Goal: Task Accomplishment & Management: Use online tool/utility

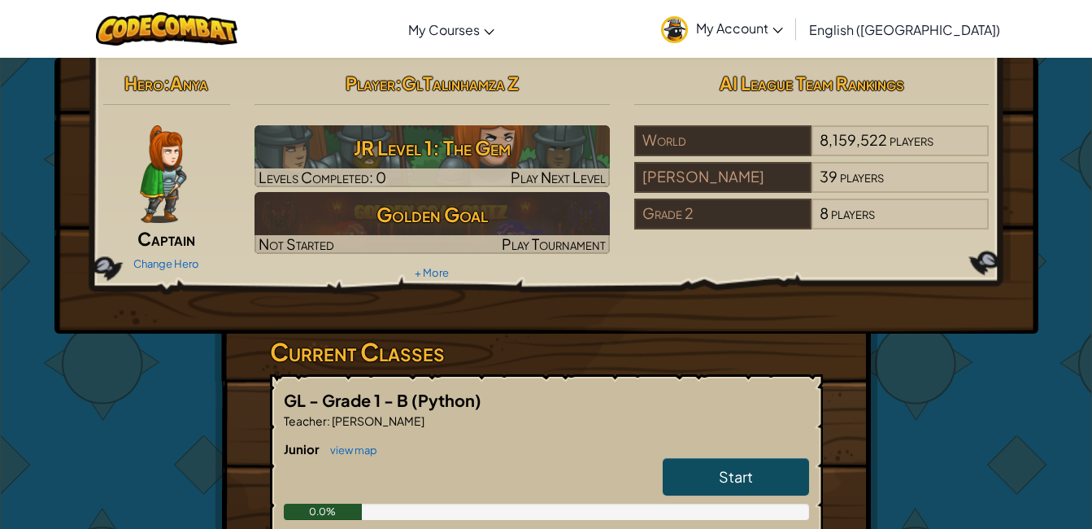
click at [442, 263] on div "Player : GlTalinhamza Z JR Level 1: The Gem Levels Completed: 0 Play Next Level…" at bounding box center [432, 175] width 380 height 219
click at [688, 475] on link "Start" at bounding box center [736, 476] width 146 height 37
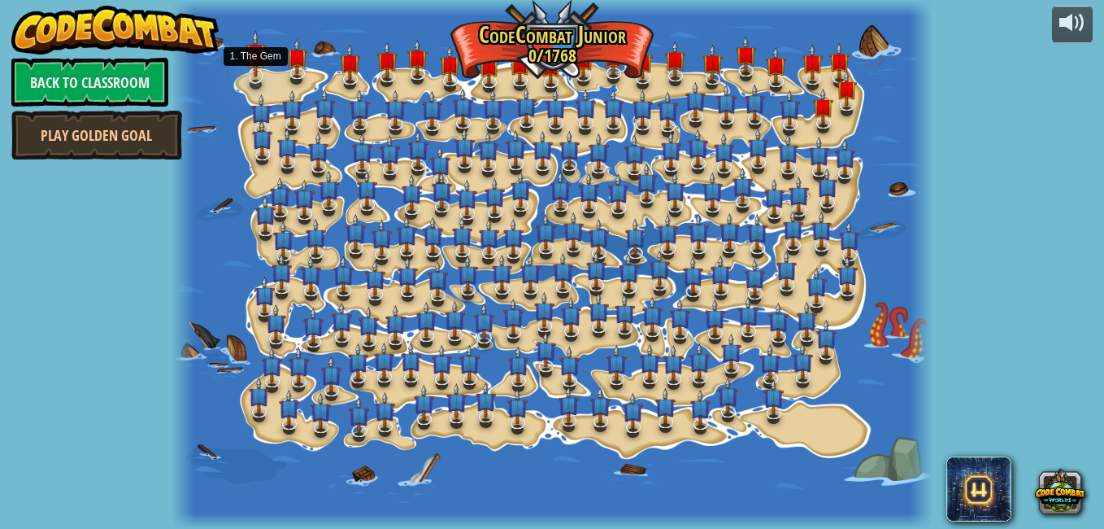
click at [256, 76] on img at bounding box center [256, 53] width 20 height 46
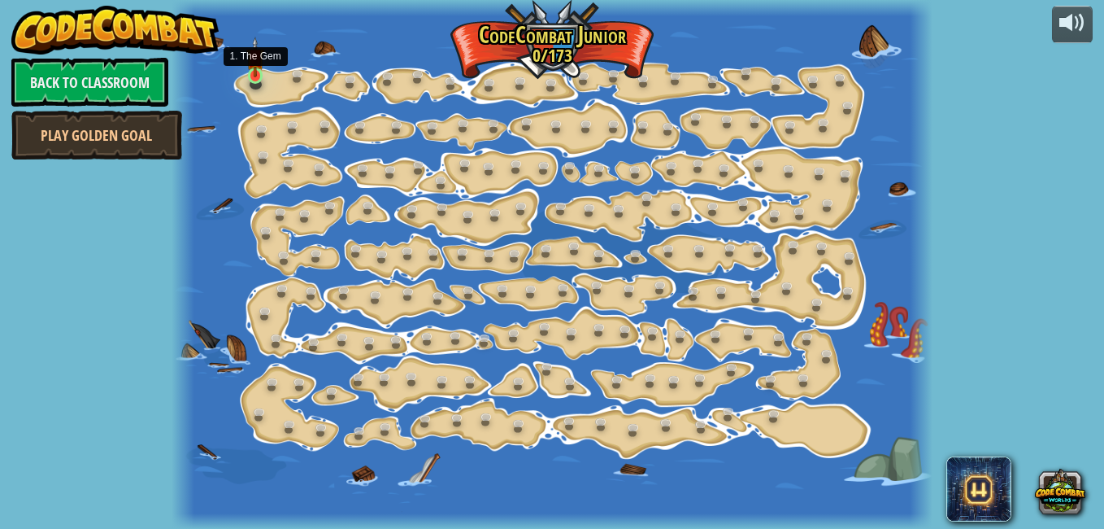
click at [255, 65] on img at bounding box center [255, 57] width 18 height 41
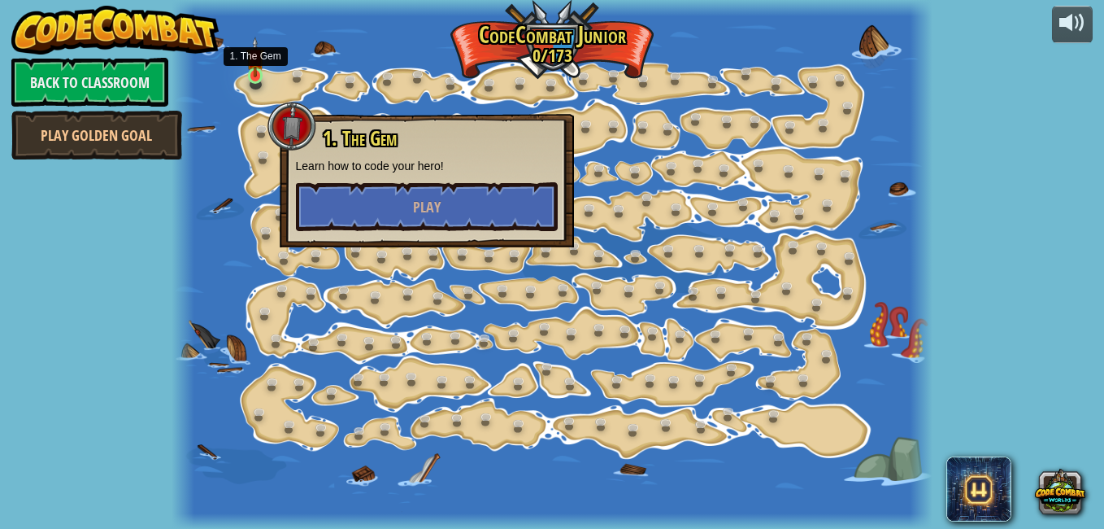
click at [255, 65] on img at bounding box center [255, 57] width 18 height 41
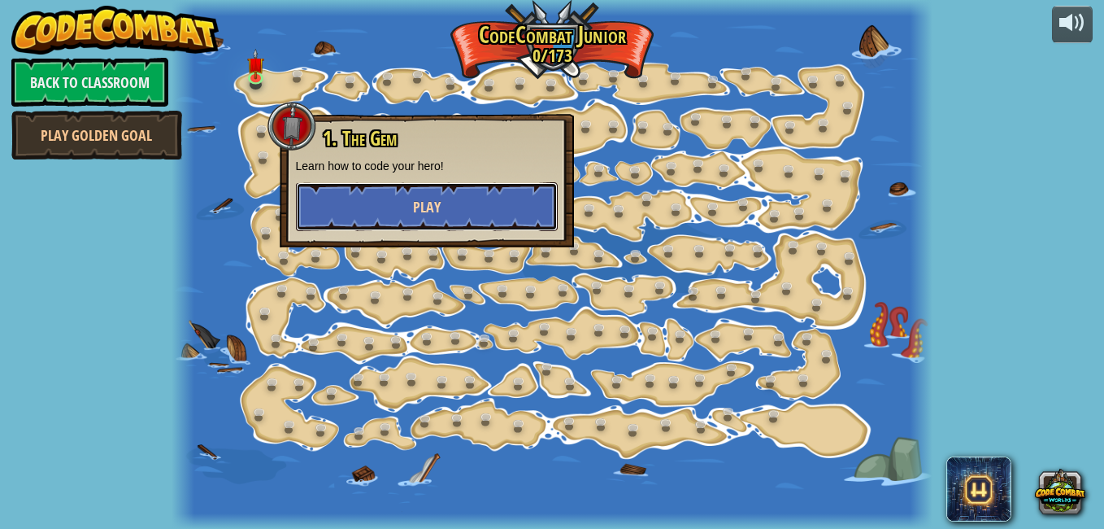
click at [387, 196] on button "Play" at bounding box center [427, 206] width 262 height 49
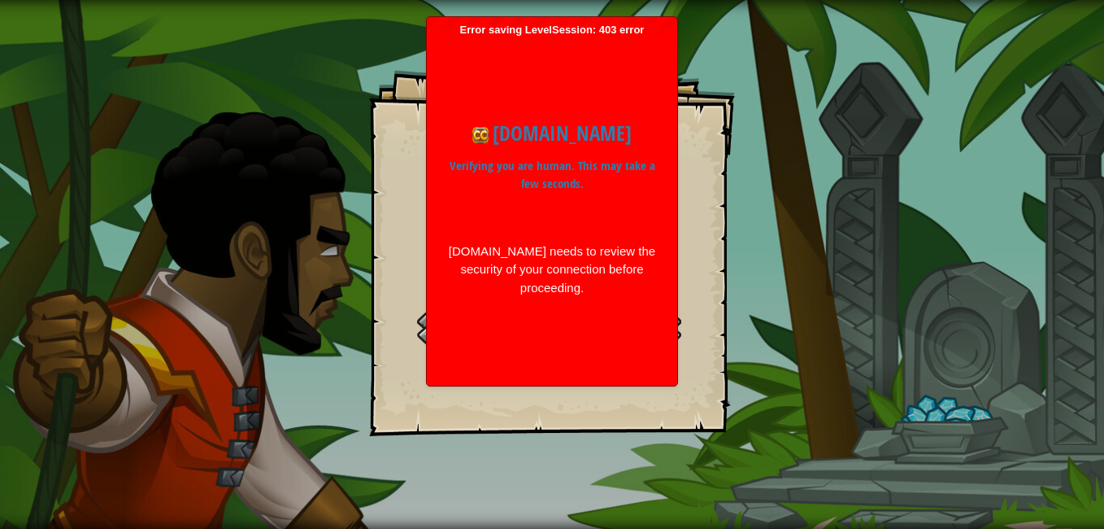
click at [106, 173] on div "The Gem Goals Start Level Error loading from server. Try refreshing the page. Y…" at bounding box center [552, 264] width 1104 height 529
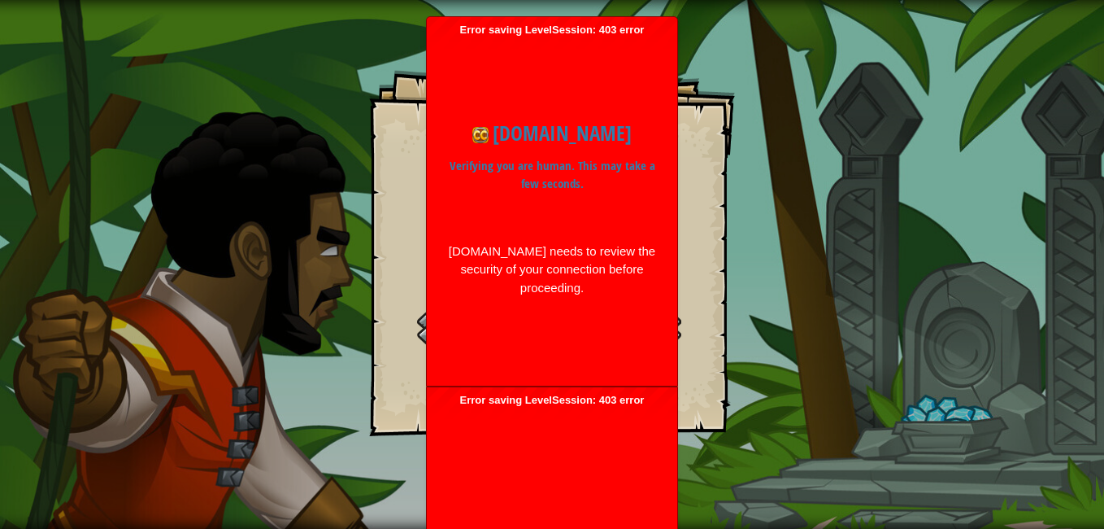
click at [423, 324] on div at bounding box center [549, 328] width 264 height 37
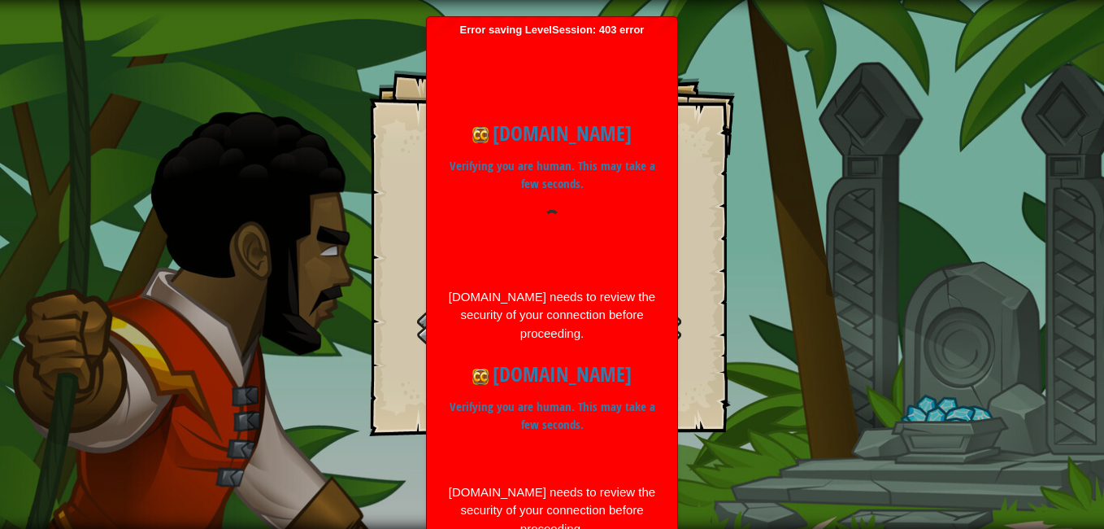
click at [423, 324] on div at bounding box center [549, 328] width 264 height 37
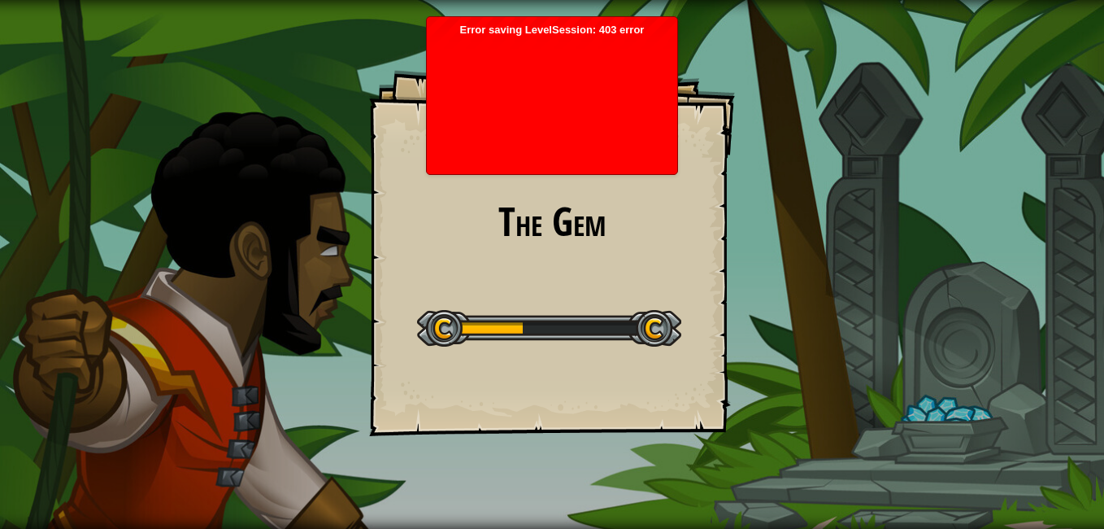
click at [311, 324] on div "The Gem Goals Start Level Error loading from server. Try refreshing the page. Y…" at bounding box center [552, 264] width 1104 height 529
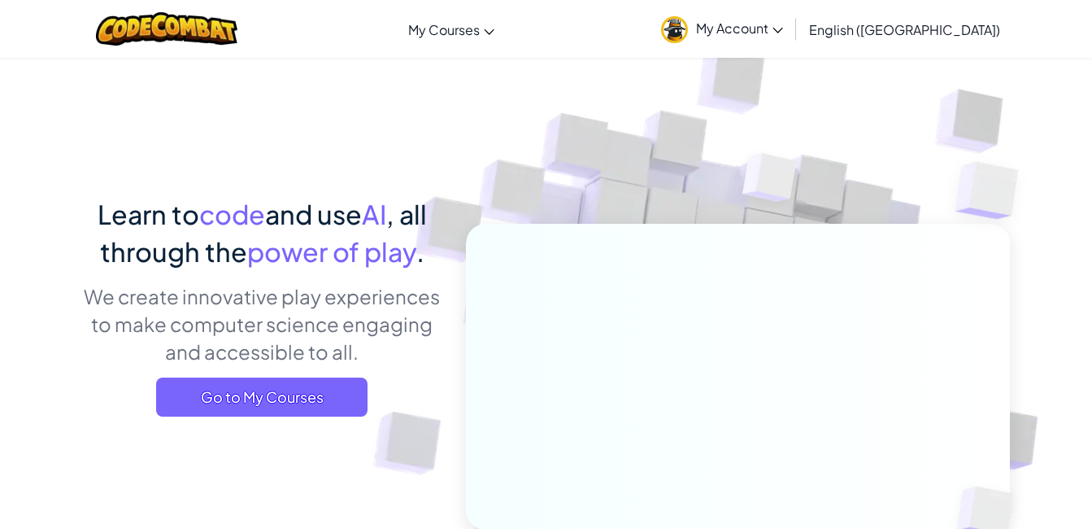
scroll to position [1, 0]
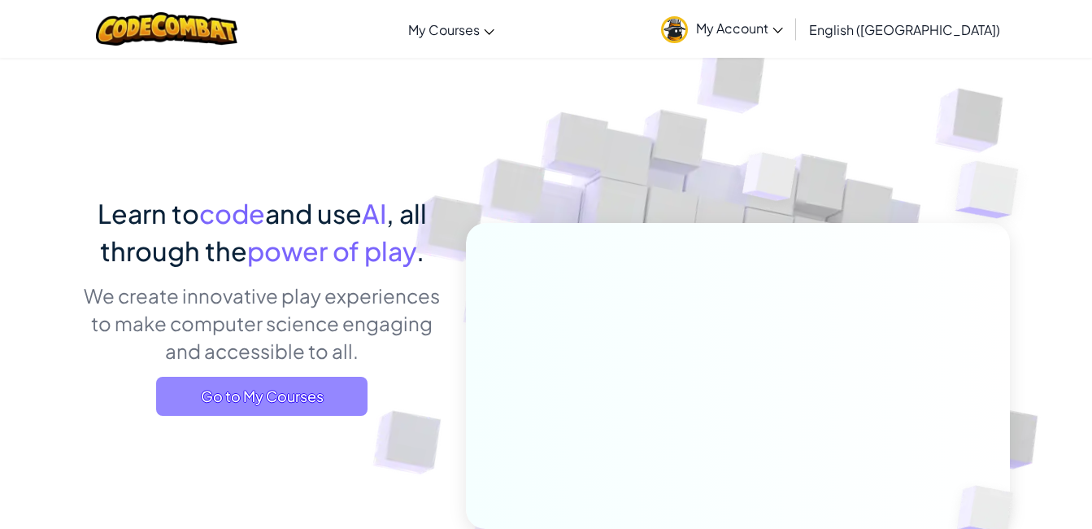
click at [306, 401] on span "Go to My Courses" at bounding box center [261, 396] width 211 height 39
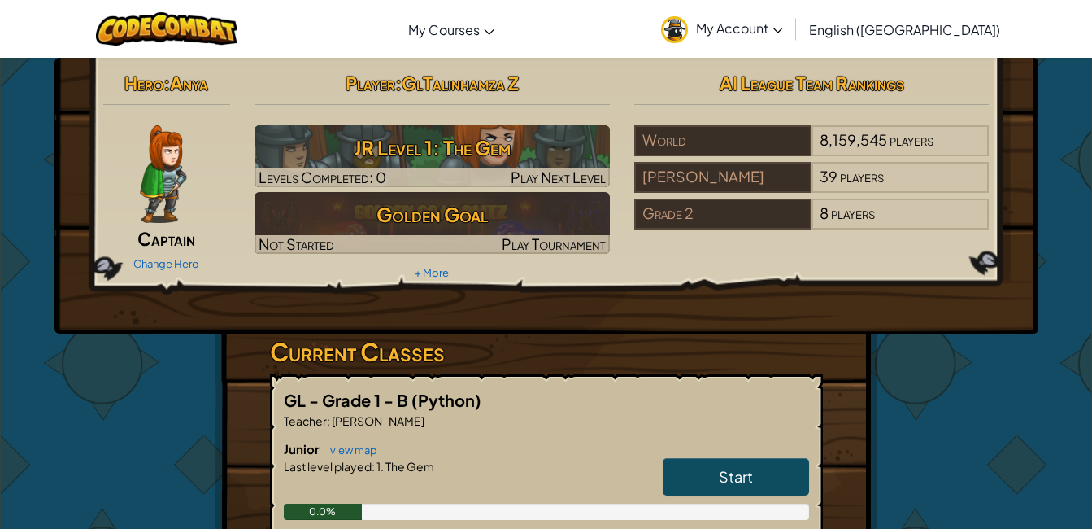
click at [783, 20] on span "My Account" at bounding box center [739, 28] width 87 height 17
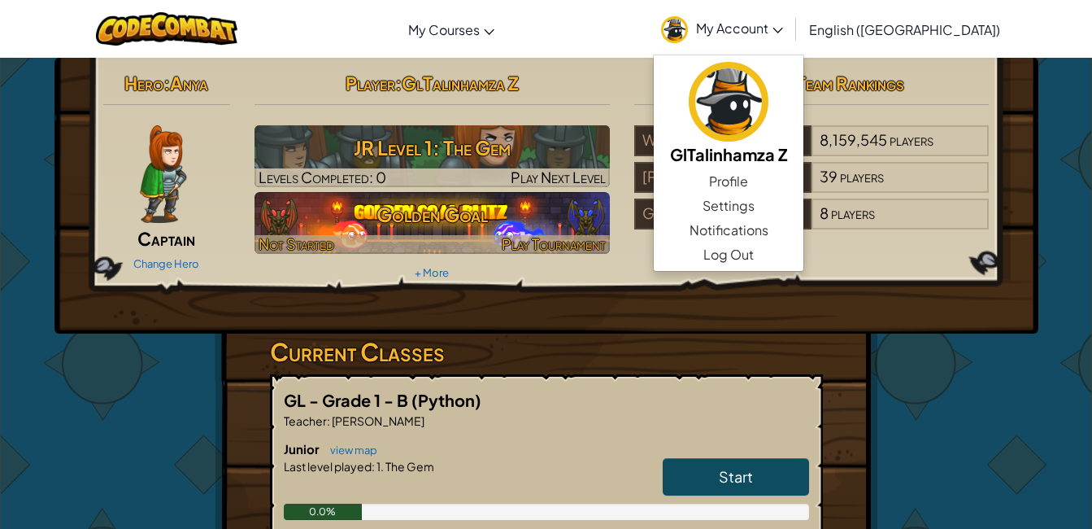
click at [444, 220] on h3 "Golden Goal" at bounding box center [432, 214] width 355 height 37
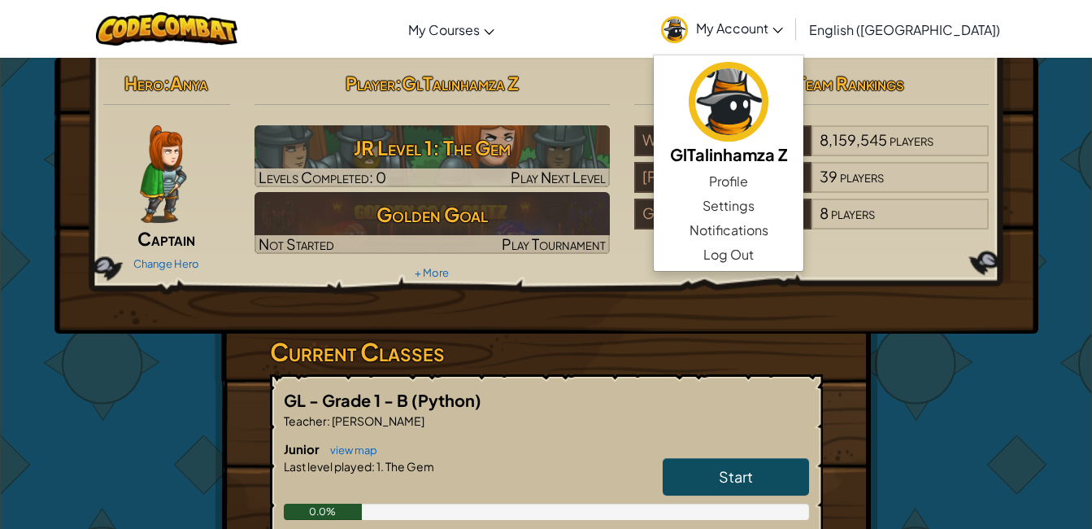
click at [386, 355] on h3 "Current Classes" at bounding box center [546, 351] width 553 height 37
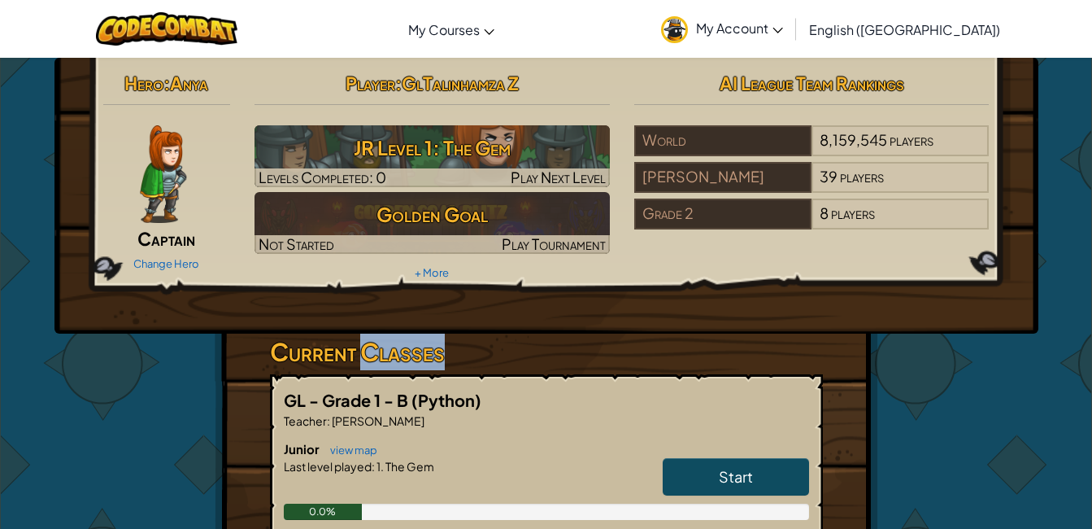
click at [385, 356] on h3 "Current Classes" at bounding box center [546, 351] width 553 height 37
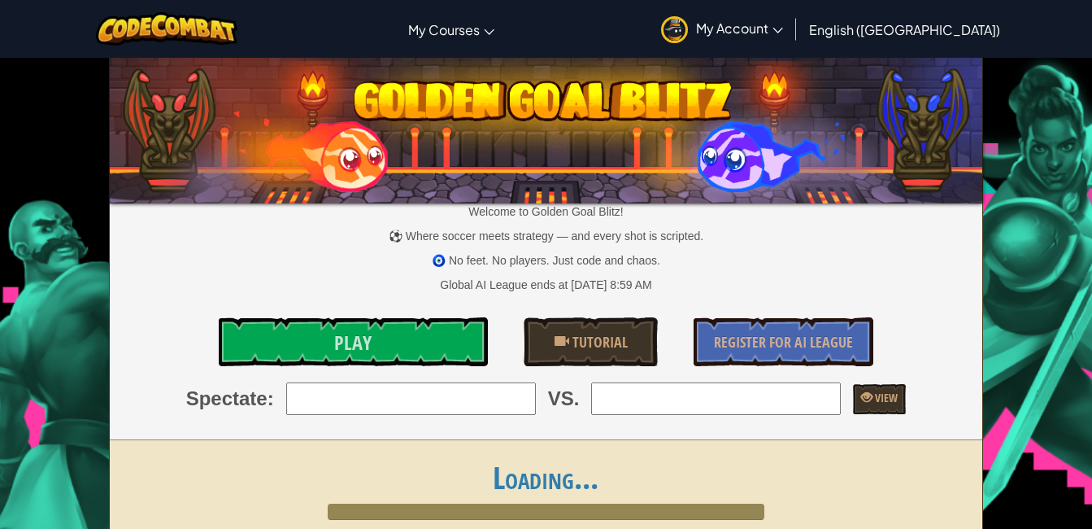
click at [649, 89] on img at bounding box center [546, 127] width 872 height 152
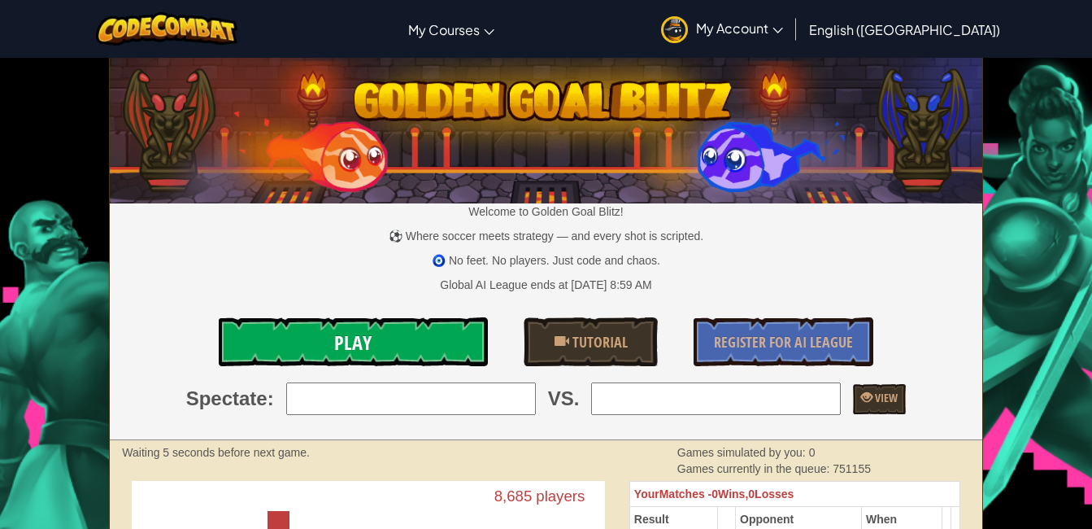
click at [354, 324] on link "Play" at bounding box center [353, 341] width 269 height 49
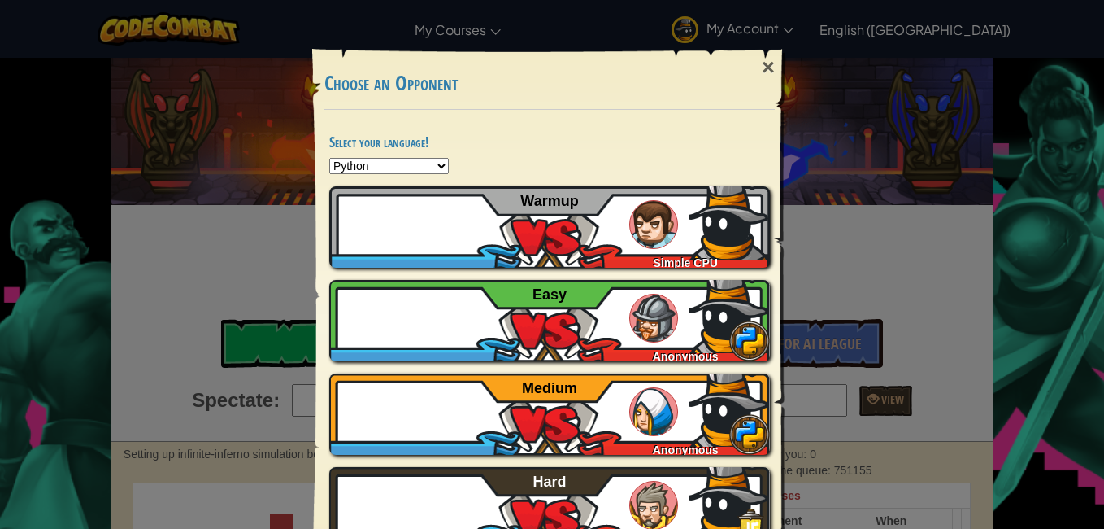
click at [226, 155] on div "× Choose an Opponent Select your language! Python JavaScript CoffeeScript Lua C…" at bounding box center [552, 264] width 1104 height 529
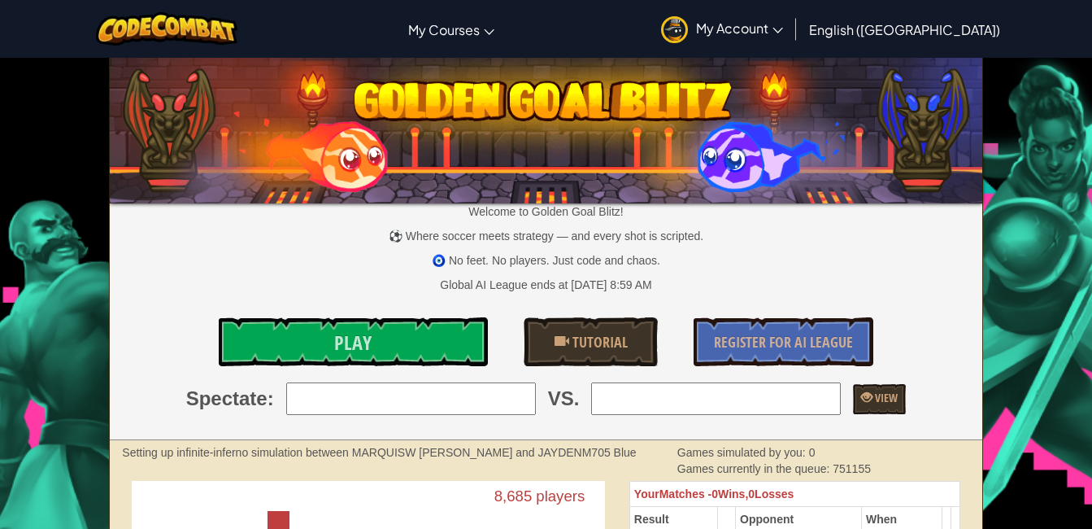
click at [228, 155] on img at bounding box center [546, 127] width 872 height 152
drag, startPoint x: 226, startPoint y: 157, endPoint x: 786, endPoint y: 101, distance: 562.3
click at [786, 101] on img at bounding box center [546, 127] width 872 height 152
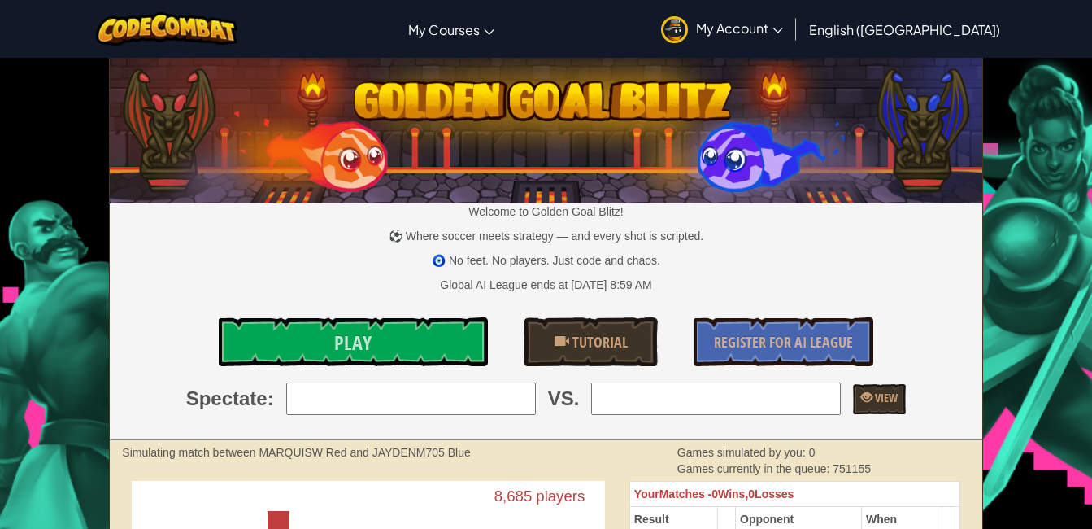
click at [430, 391] on input "search" at bounding box center [411, 398] width 250 height 33
click at [425, 396] on input "search" at bounding box center [411, 398] width 250 height 33
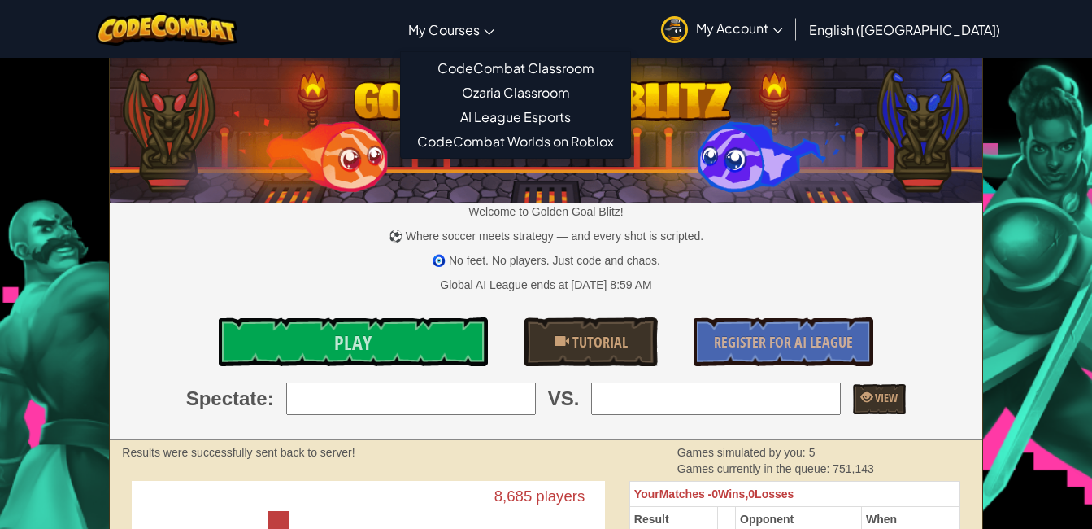
click at [480, 25] on span "My Courses" at bounding box center [444, 29] width 72 height 17
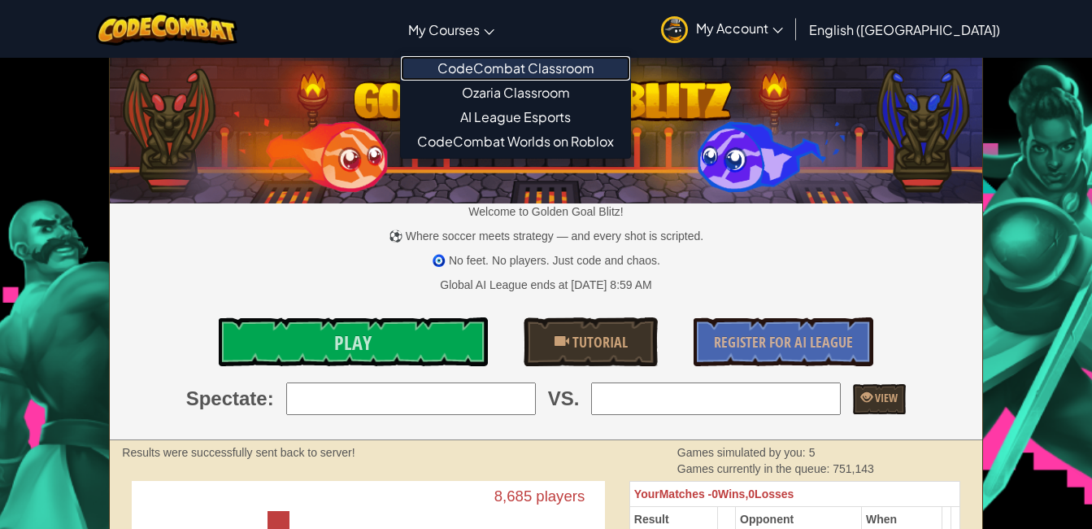
click at [580, 76] on link "CodeCombat Classroom" at bounding box center [515, 68] width 229 height 24
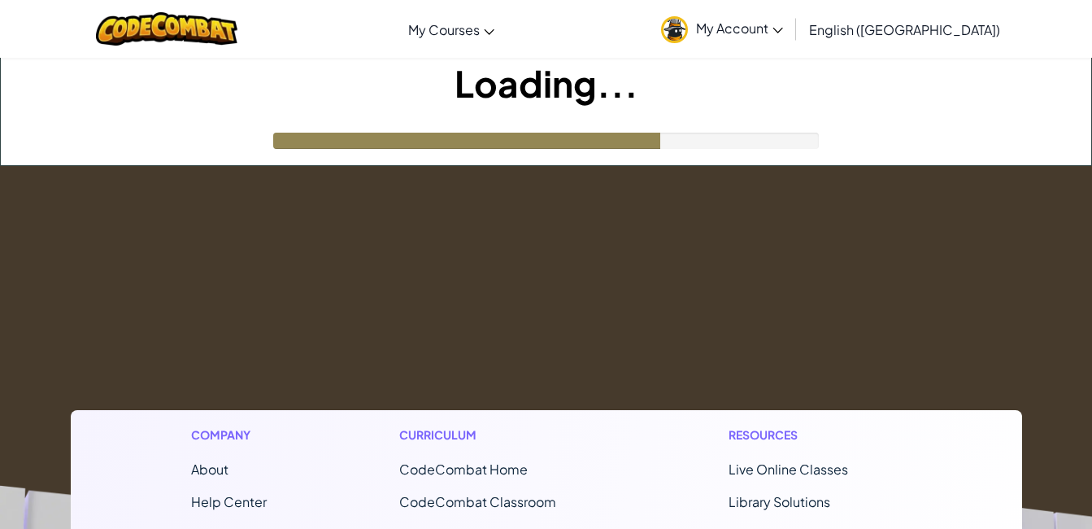
click at [791, 15] on link "My Account" at bounding box center [722, 28] width 138 height 51
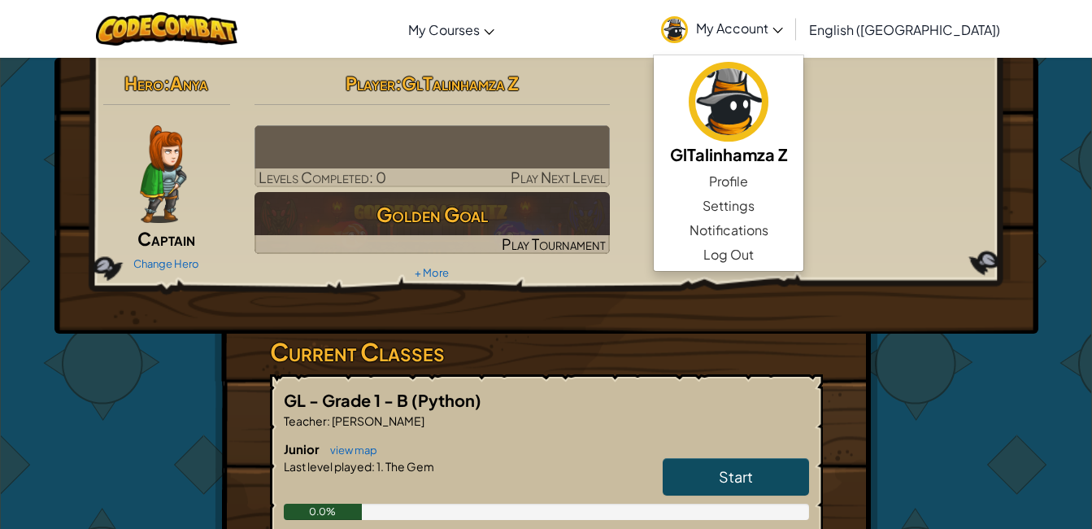
click at [783, 32] on span "My Account" at bounding box center [739, 28] width 87 height 17
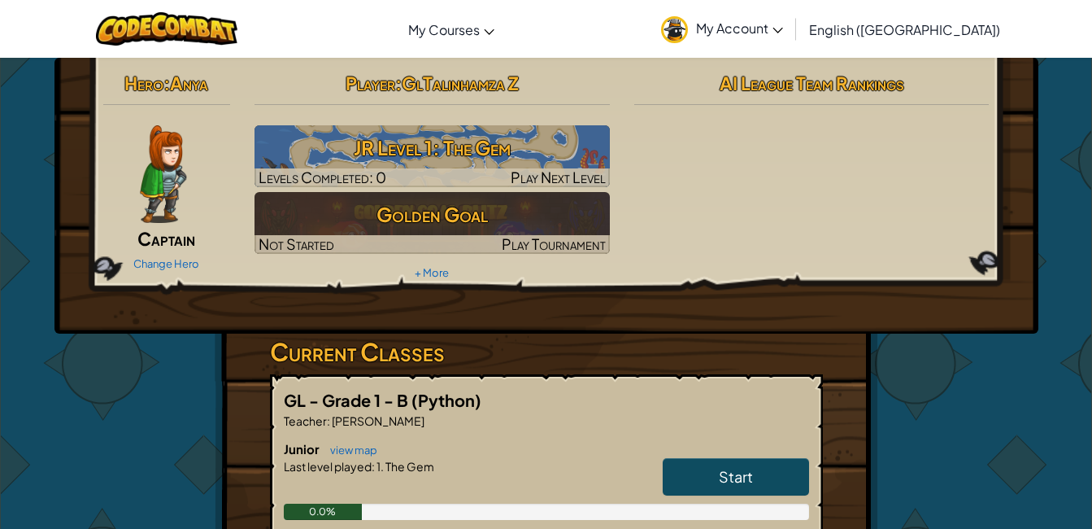
click at [783, 32] on span "My Account" at bounding box center [739, 28] width 87 height 17
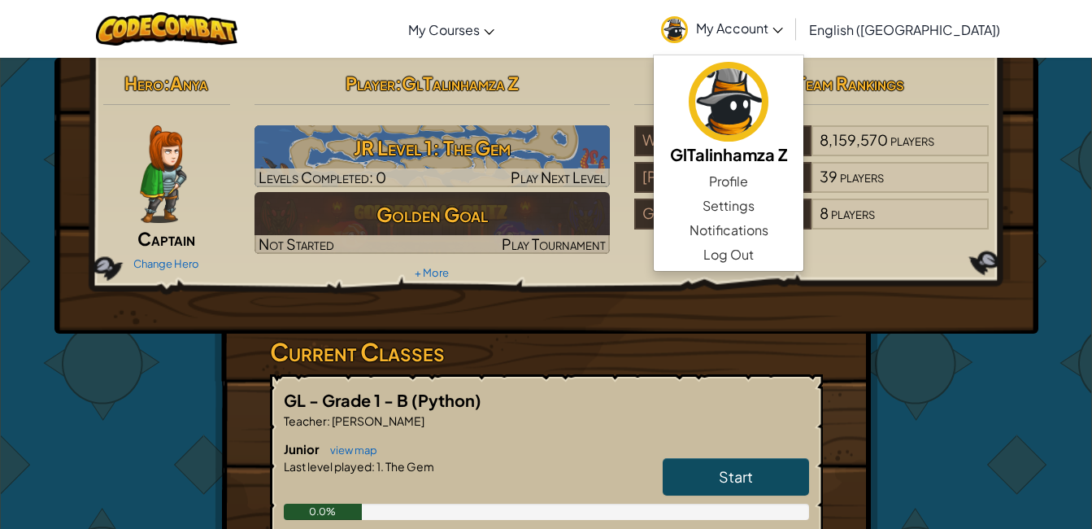
click at [712, 472] on link "Start" at bounding box center [736, 476] width 146 height 37
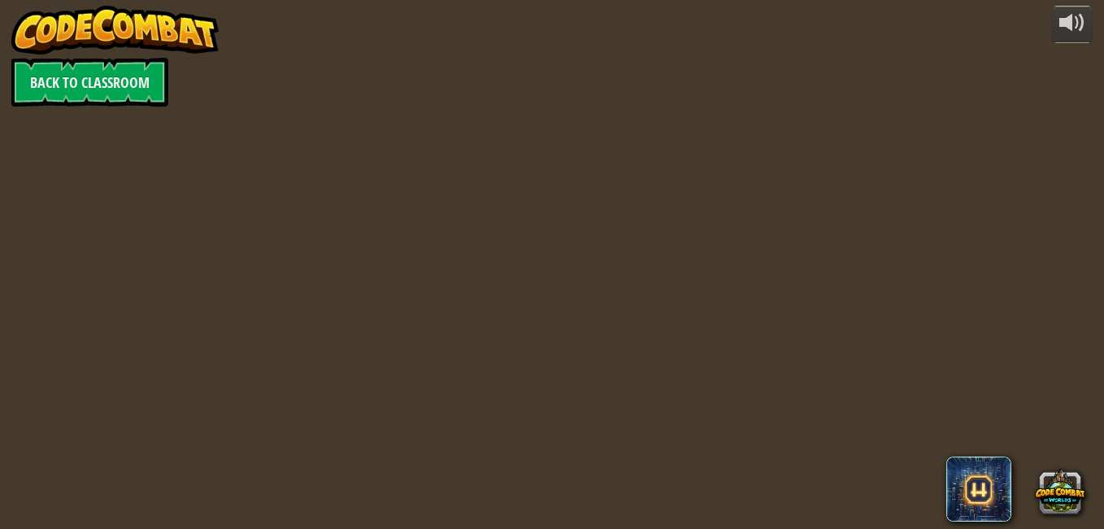
click at [712, 472] on div "powered by Back to Classroom" at bounding box center [552, 264] width 1104 height 529
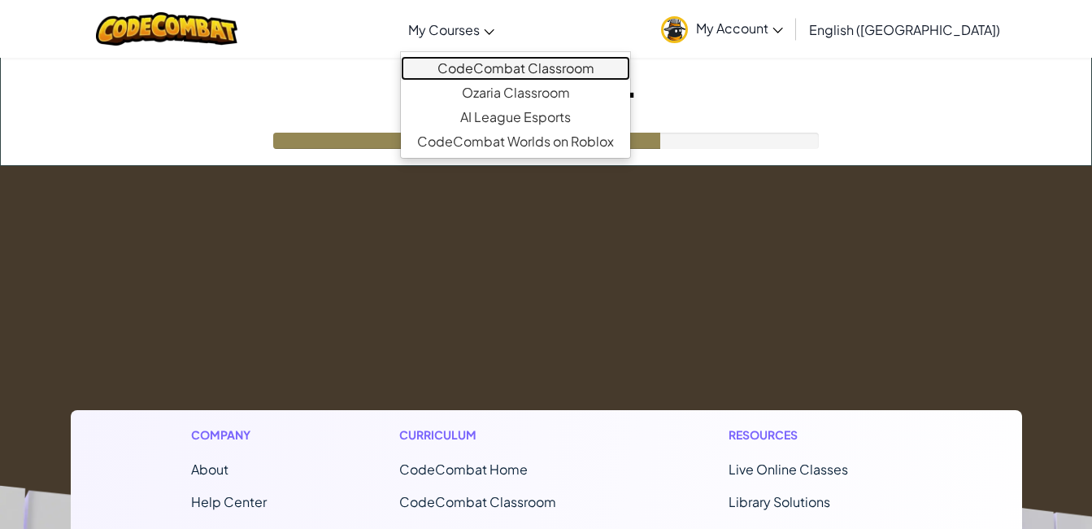
click at [588, 62] on link "CodeCombat Classroom" at bounding box center [515, 68] width 229 height 24
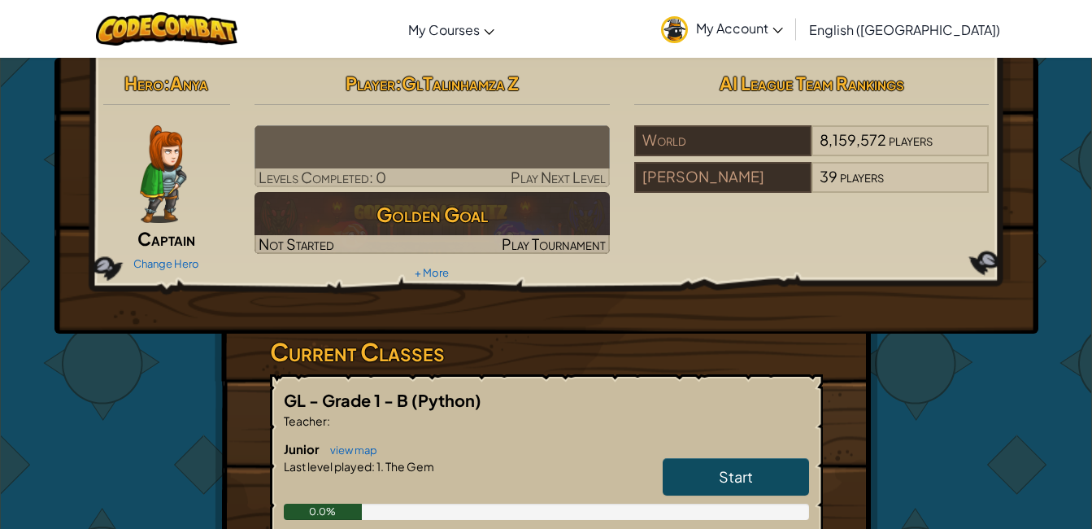
click at [583, 70] on h2 "Player : GlTalinhamza Z" at bounding box center [432, 83] width 355 height 34
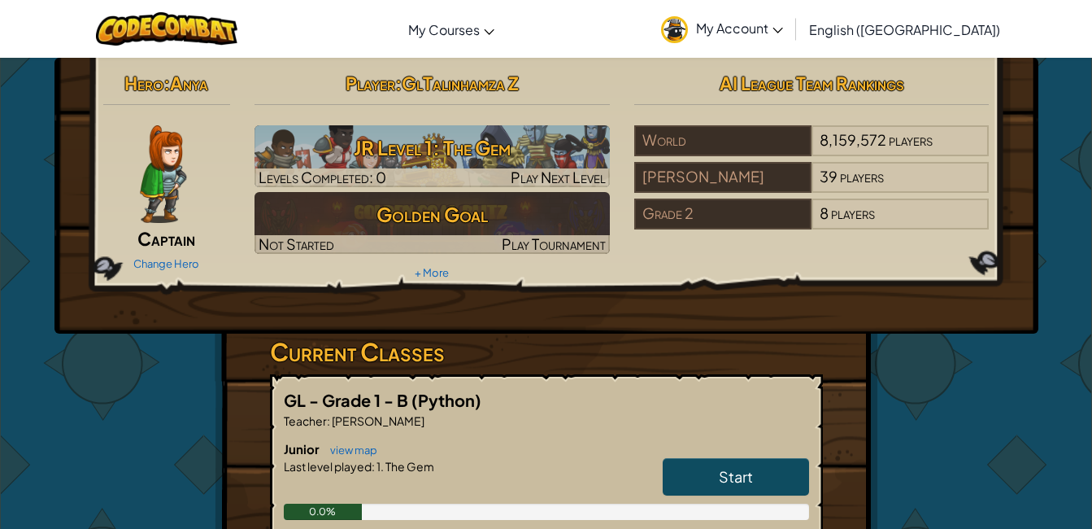
click at [733, 470] on span "Start" at bounding box center [736, 476] width 34 height 19
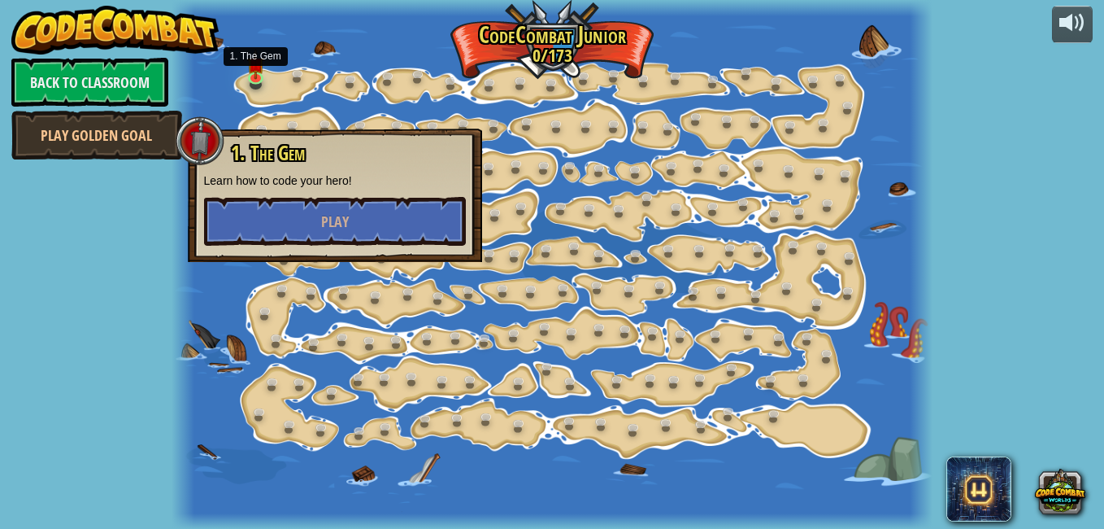
click at [257, 80] on link at bounding box center [258, 80] width 33 height 24
click at [357, 233] on button "Play" at bounding box center [335, 221] width 262 height 49
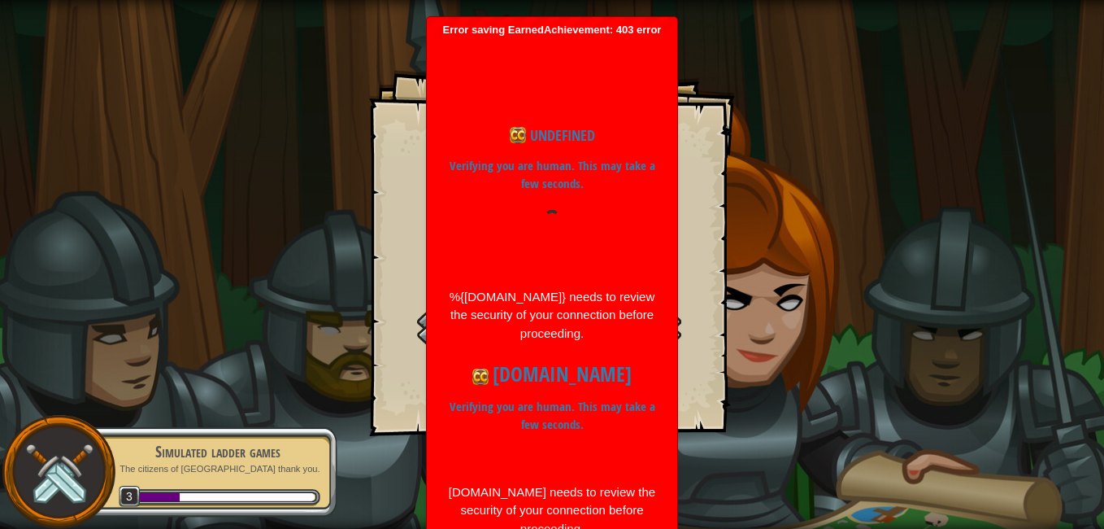
click at [916, 368] on div "The Gem Goals Start Level Error loading from server. Try refreshing the page. Y…" at bounding box center [552, 264] width 1104 height 529
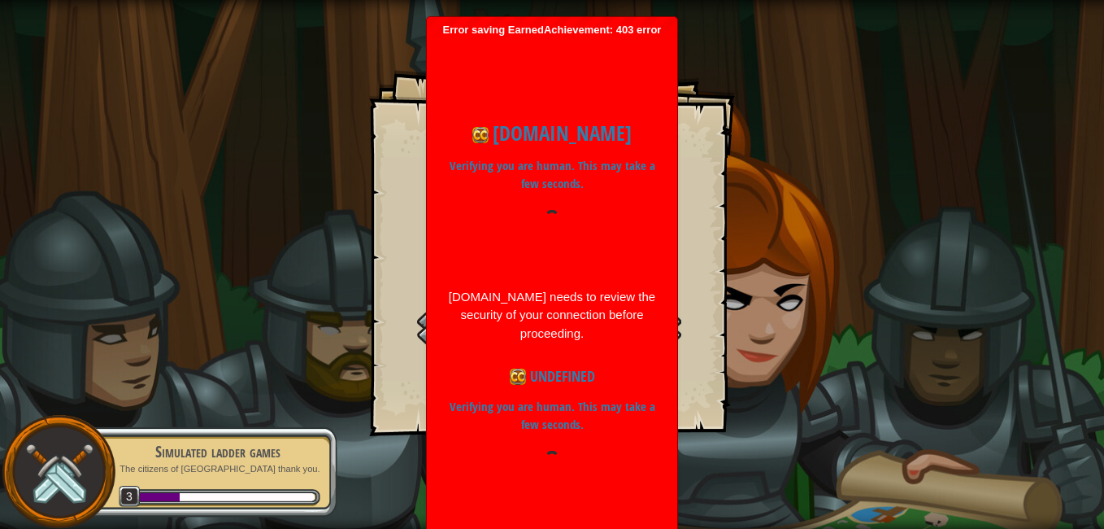
click at [916, 368] on div "The Gem Goals Start Level Error loading from server. Try refreshing the page. Y…" at bounding box center [552, 264] width 1104 height 529
